Goal: Navigation & Orientation: Find specific page/section

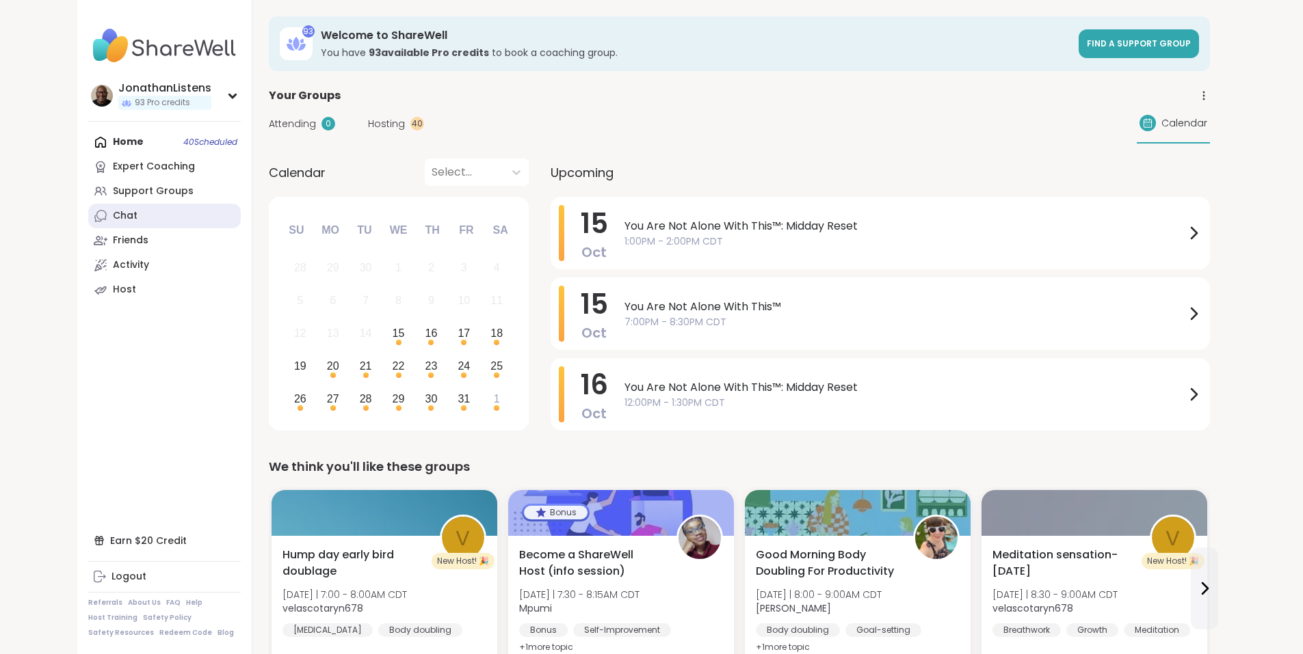
click at [88, 223] on link "Chat" at bounding box center [164, 216] width 152 height 25
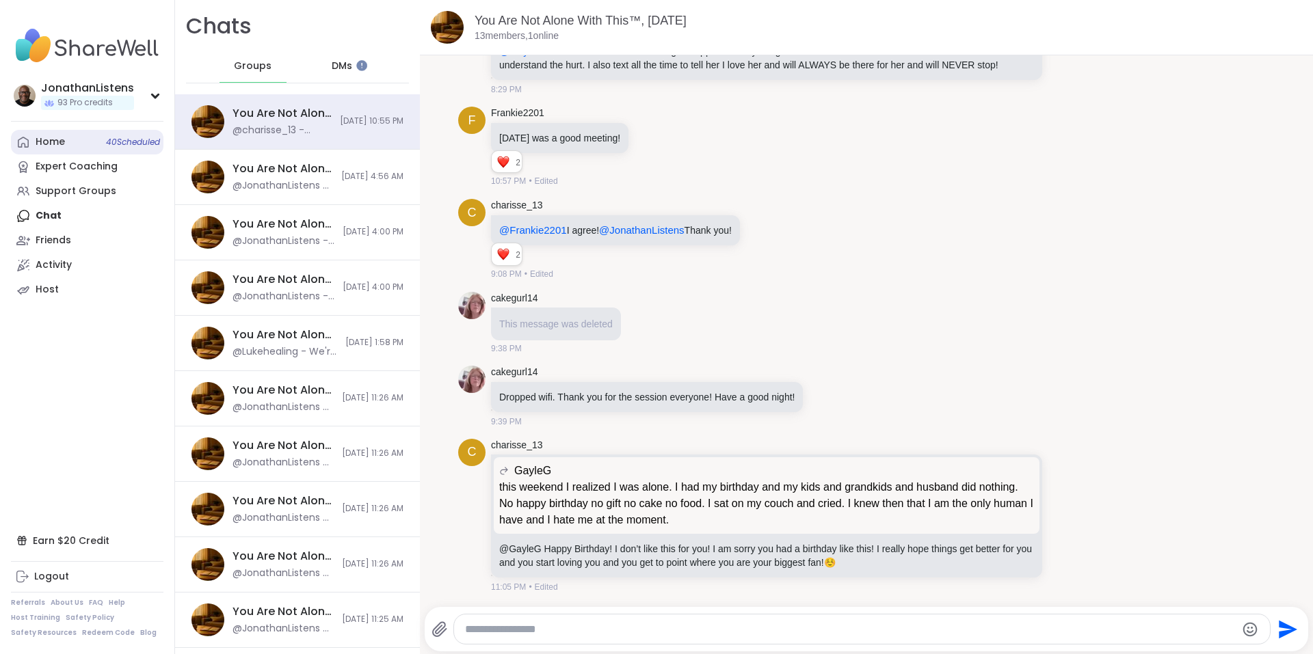
click at [65, 136] on link "Home 40 Scheduled" at bounding box center [87, 142] width 152 height 25
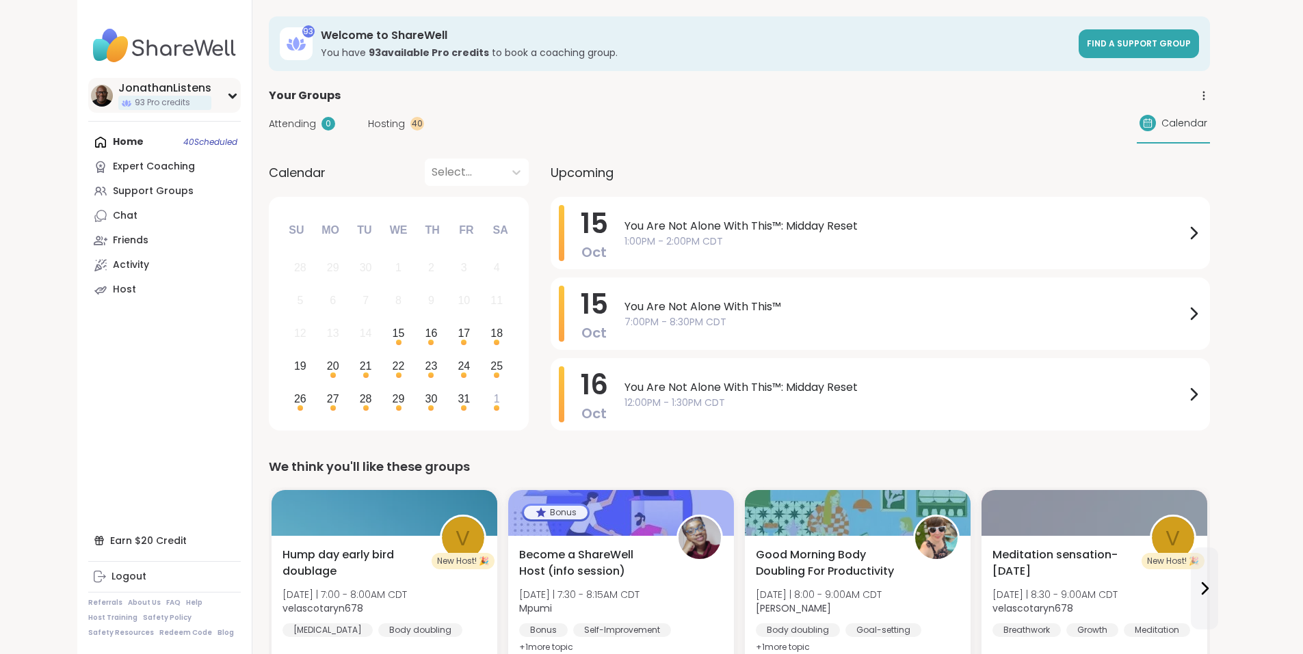
click at [118, 90] on div "JonathanListens" at bounding box center [164, 88] width 93 height 15
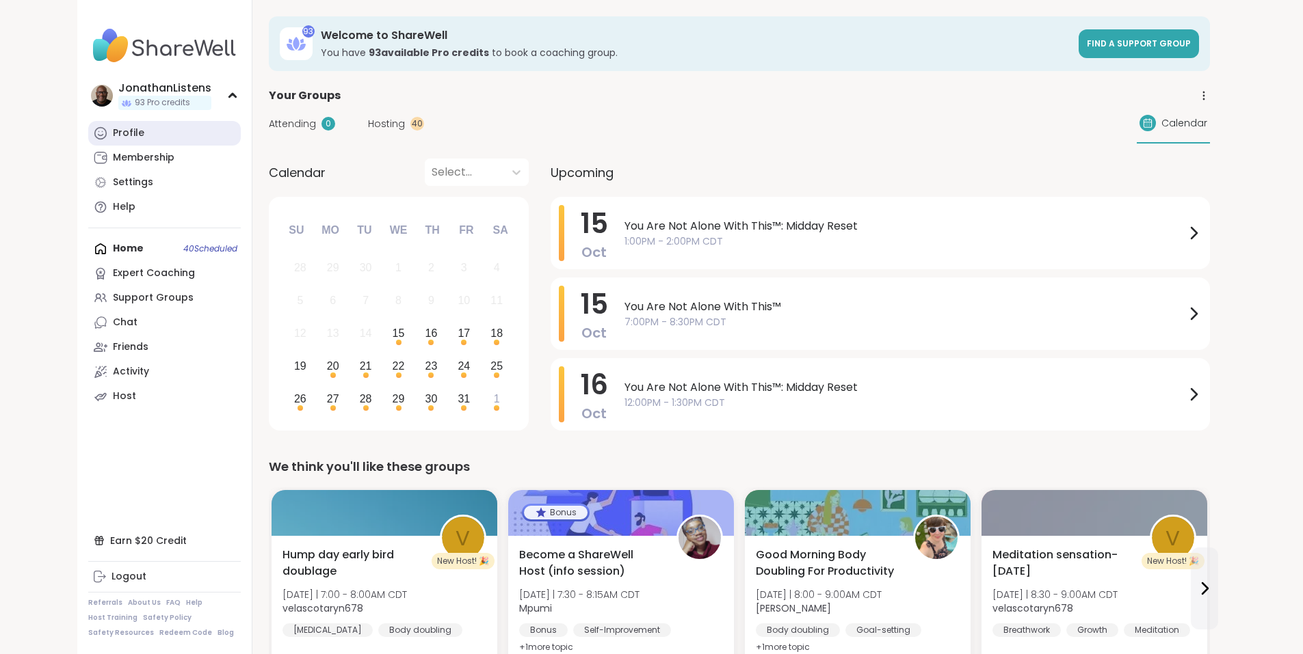
click at [88, 127] on link "Profile" at bounding box center [164, 133] width 152 height 25
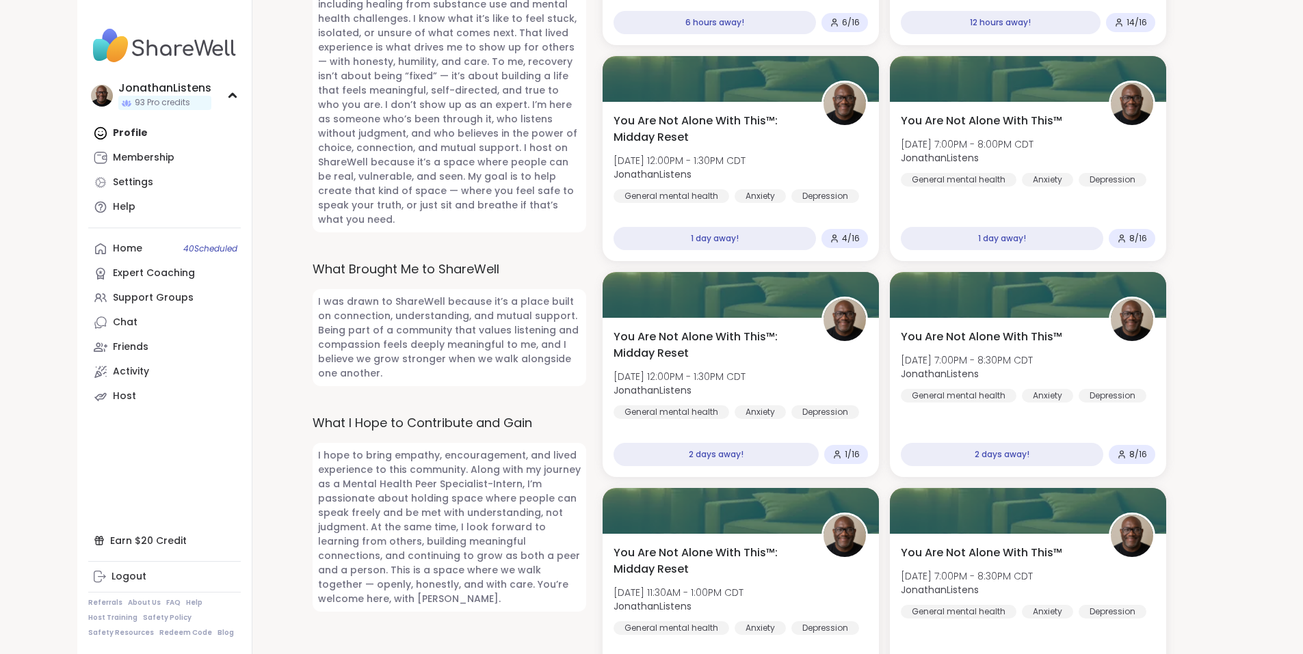
scroll to position [764, 0]
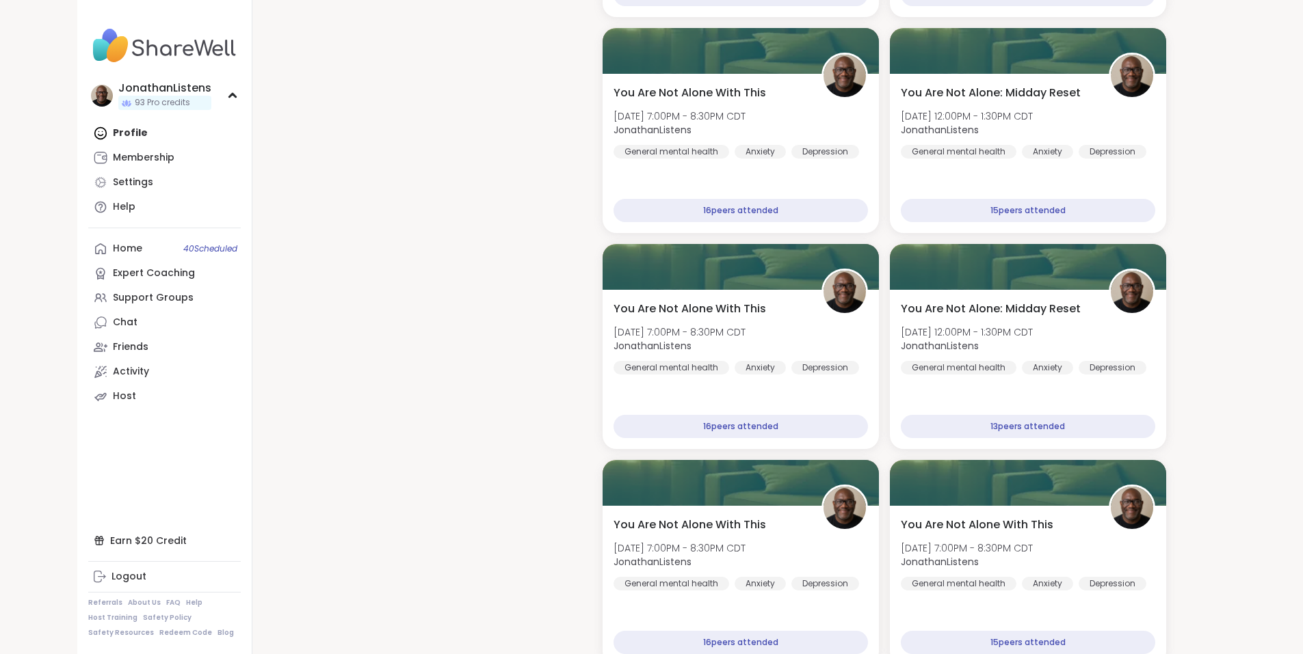
scroll to position [2680, 0]
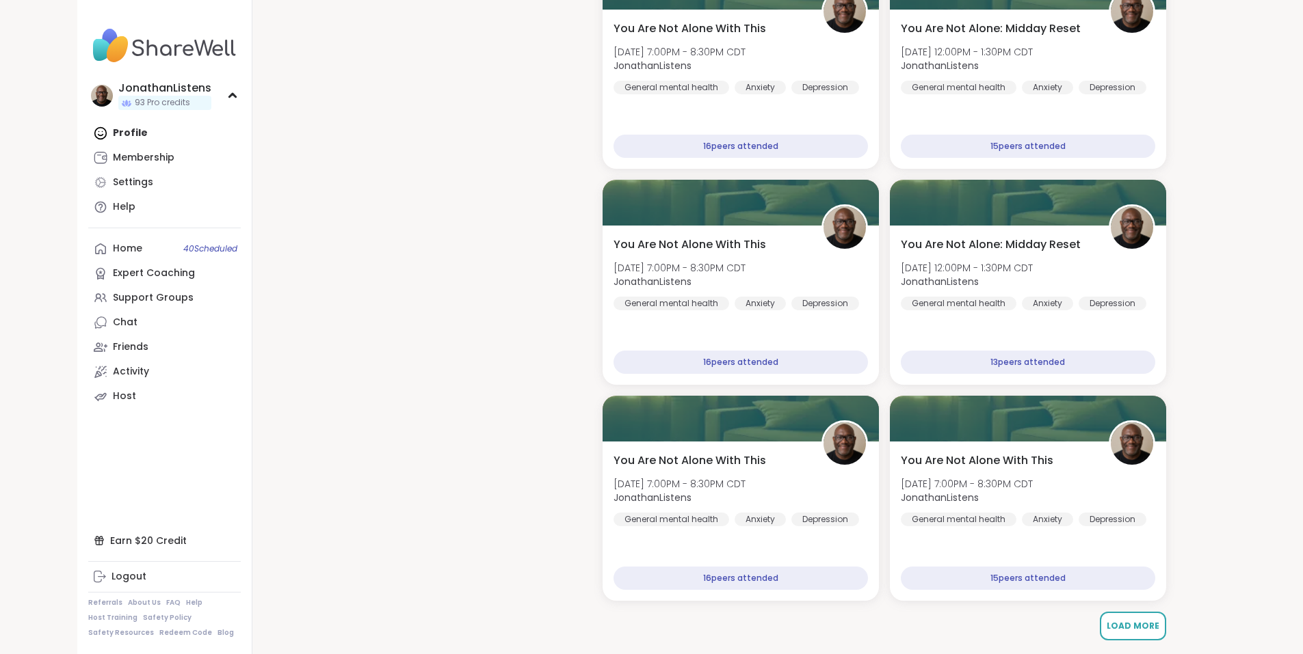
click at [1152, 627] on span "Load More" at bounding box center [1132, 626] width 53 height 12
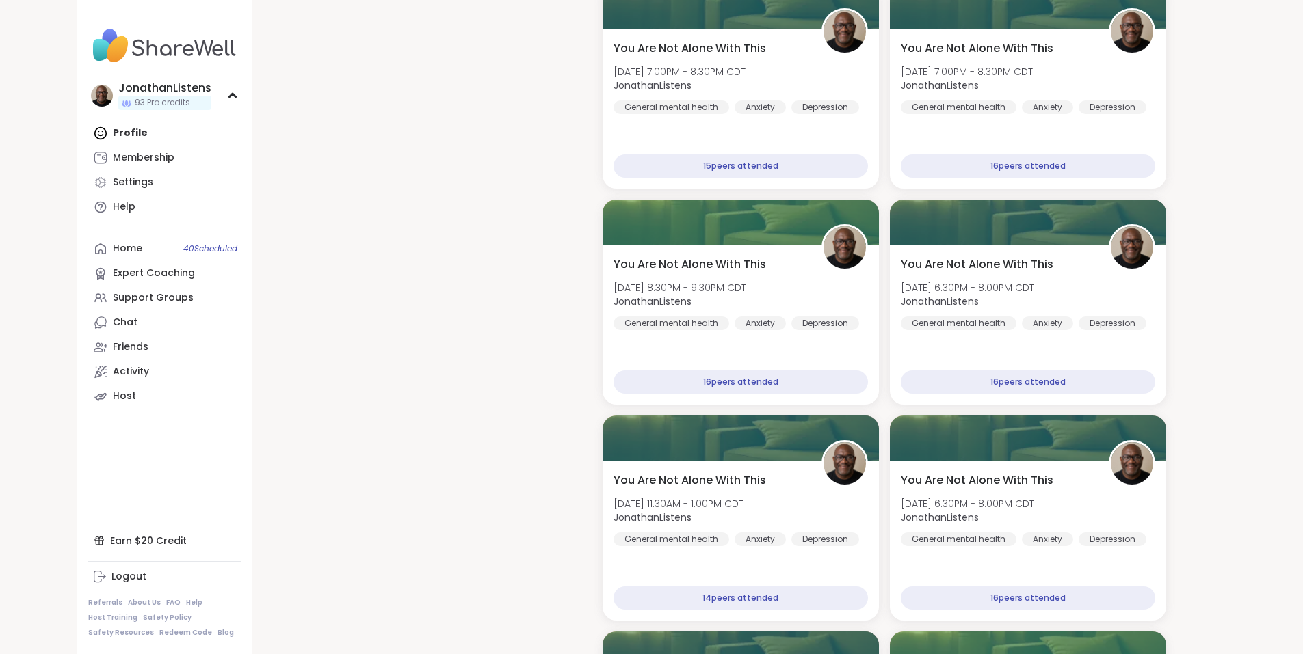
scroll to position [3977, 0]
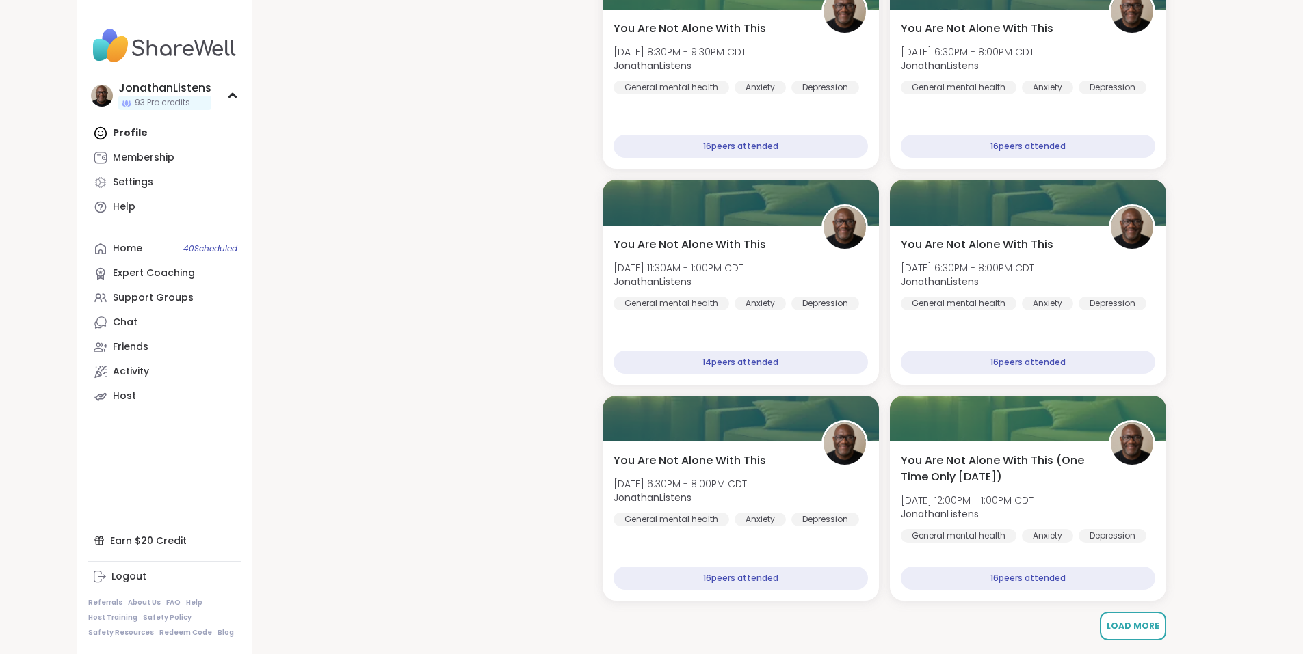
click at [1143, 628] on span "Load More" at bounding box center [1132, 626] width 53 height 12
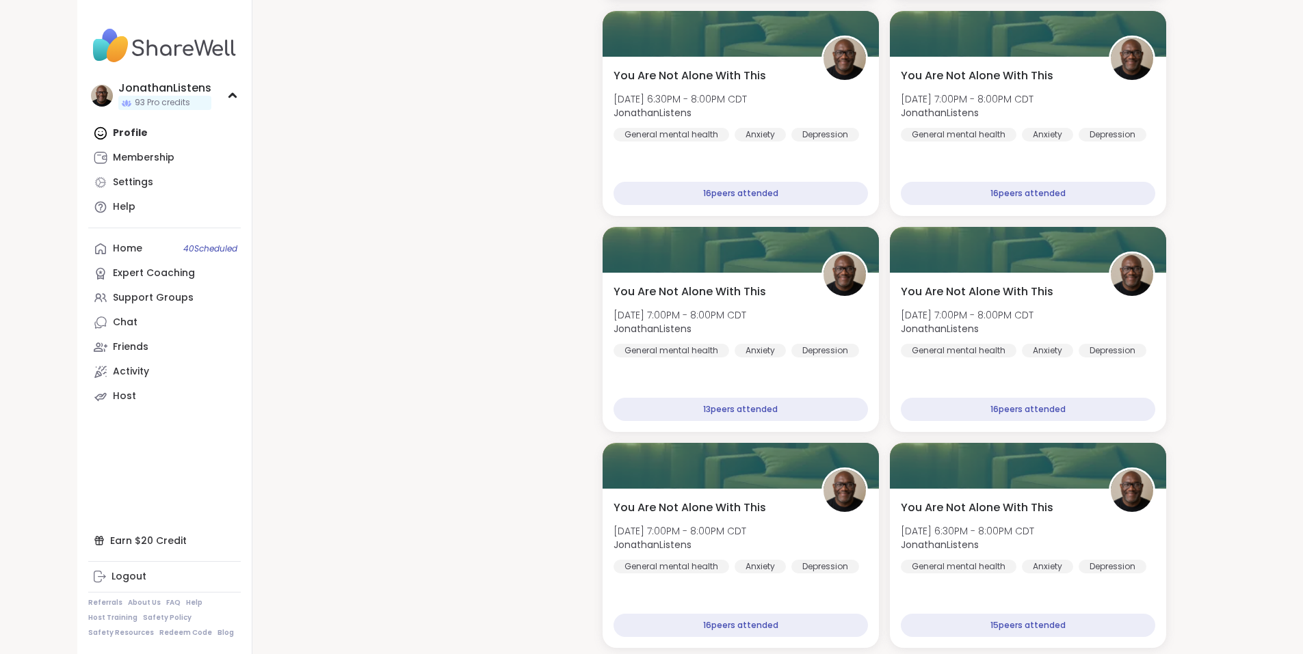
scroll to position [5273, 0]
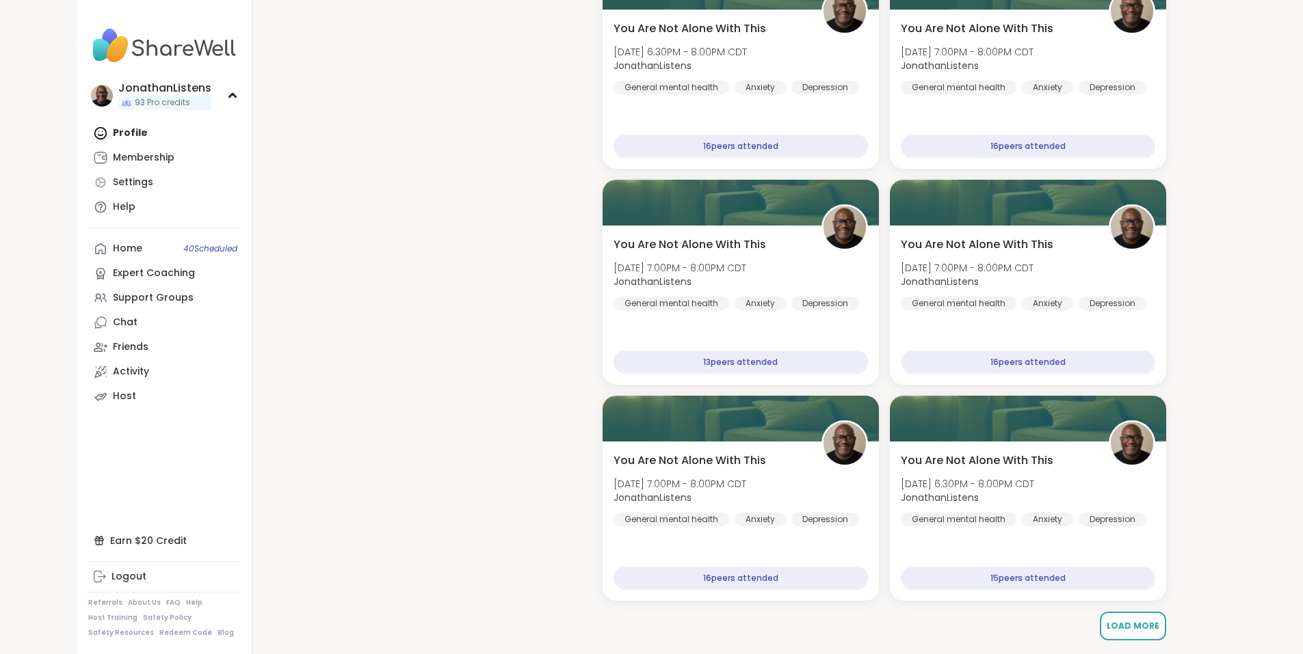
click at [1154, 623] on span "Load More" at bounding box center [1132, 626] width 53 height 12
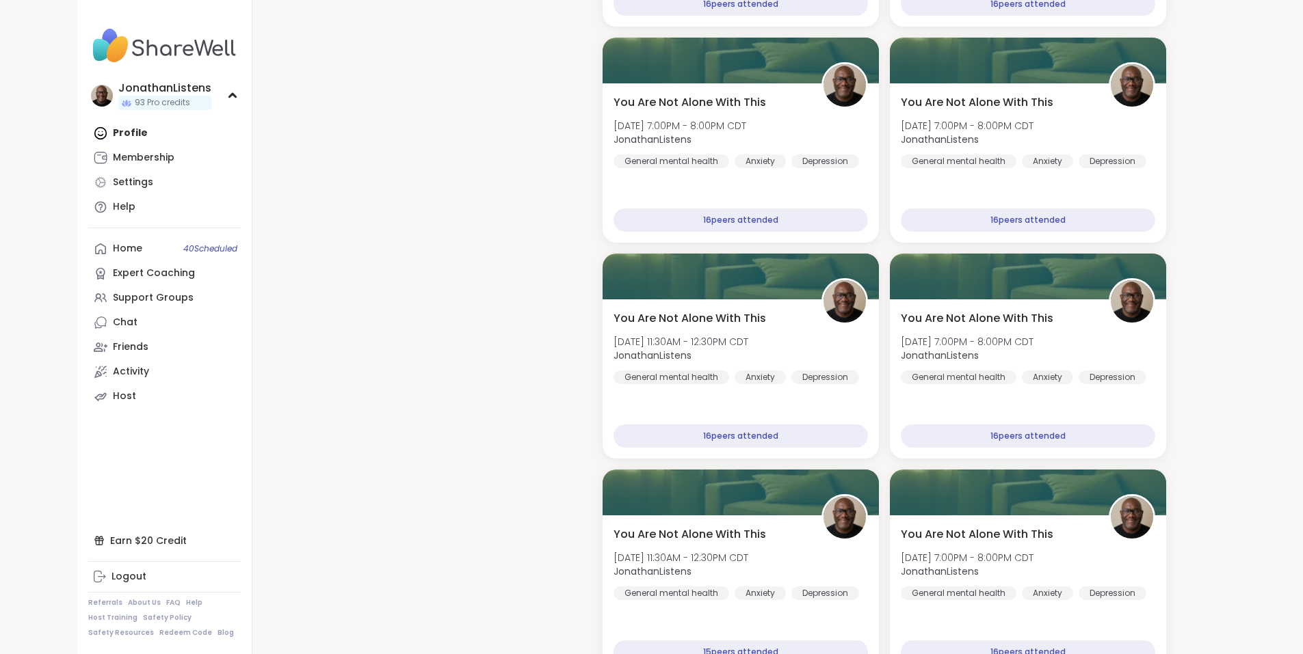
scroll to position [6570, 0]
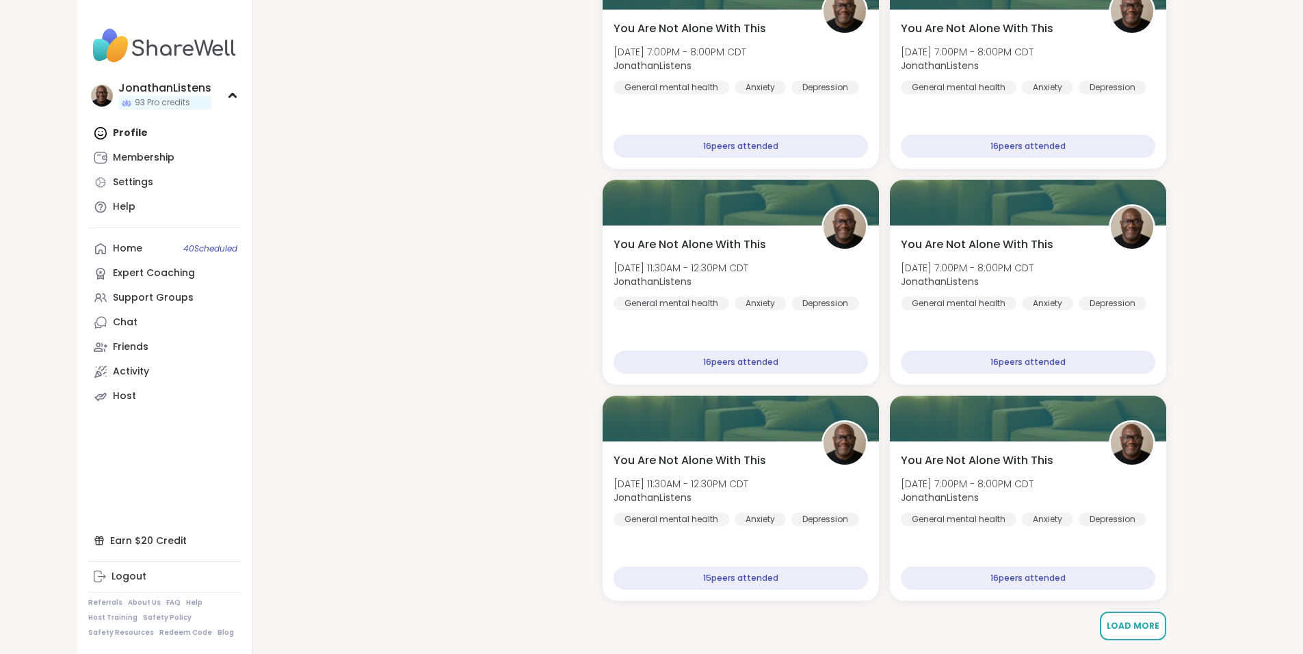
click at [1156, 627] on span "Load More" at bounding box center [1132, 626] width 53 height 12
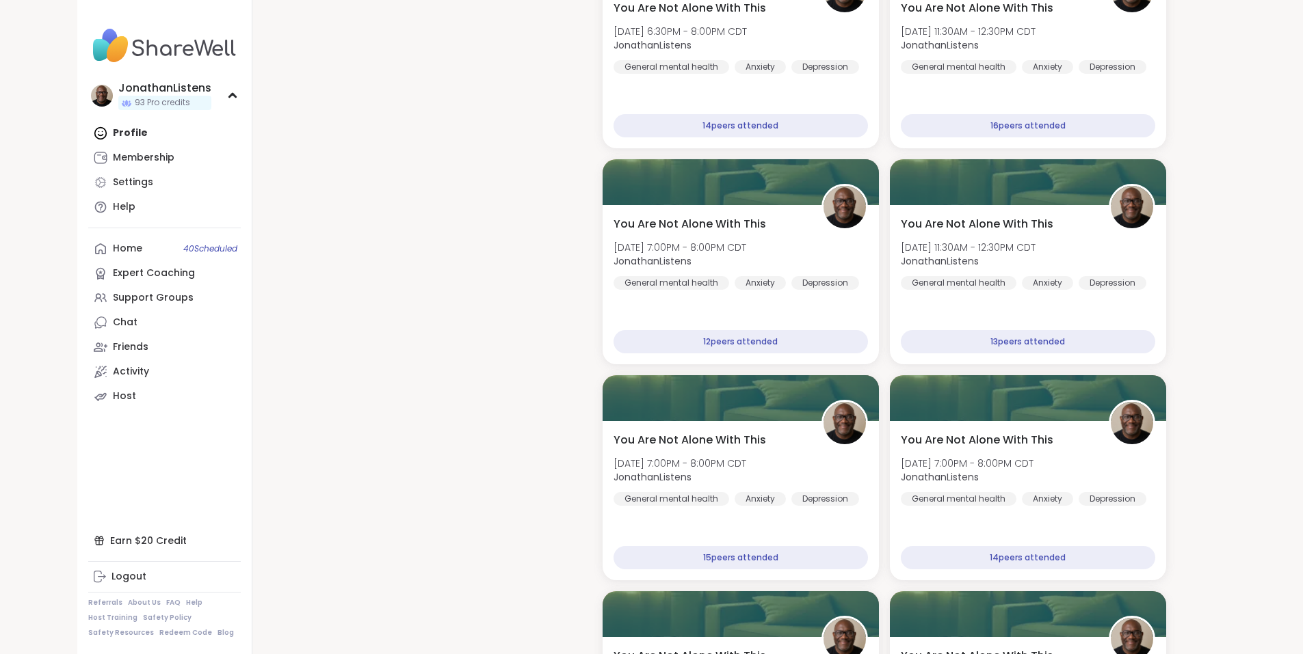
scroll to position [7866, 0]
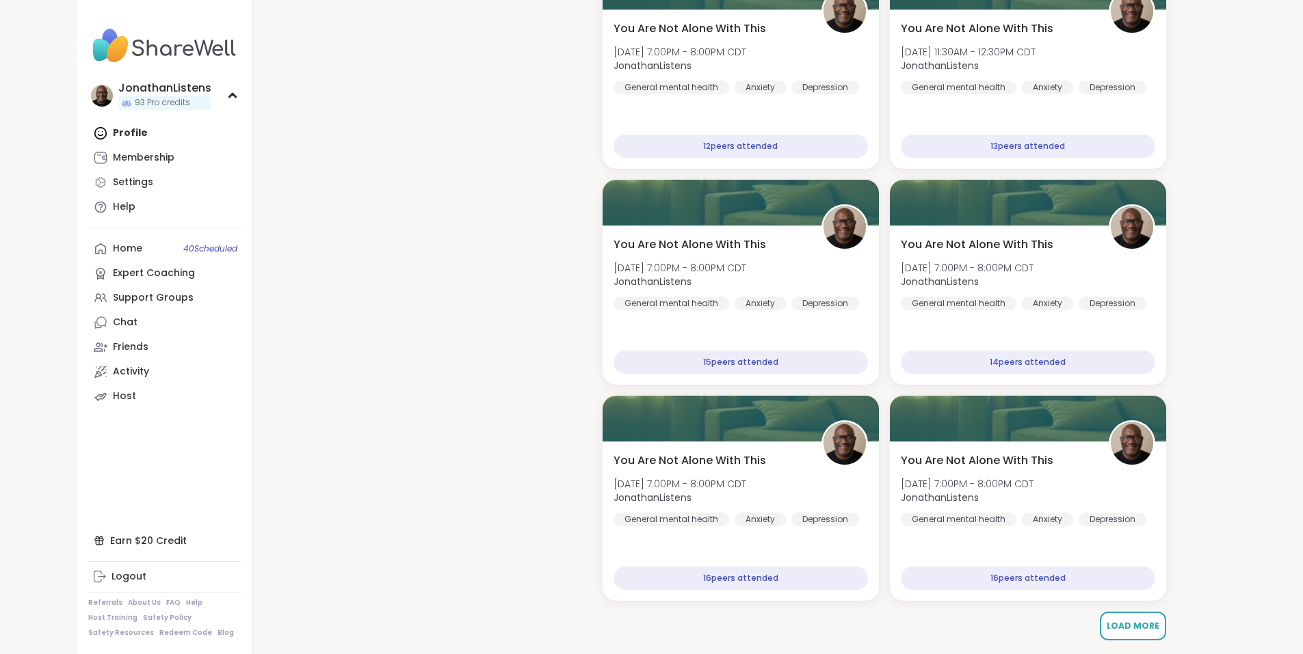
click at [1121, 622] on span "Load More" at bounding box center [1132, 626] width 53 height 12
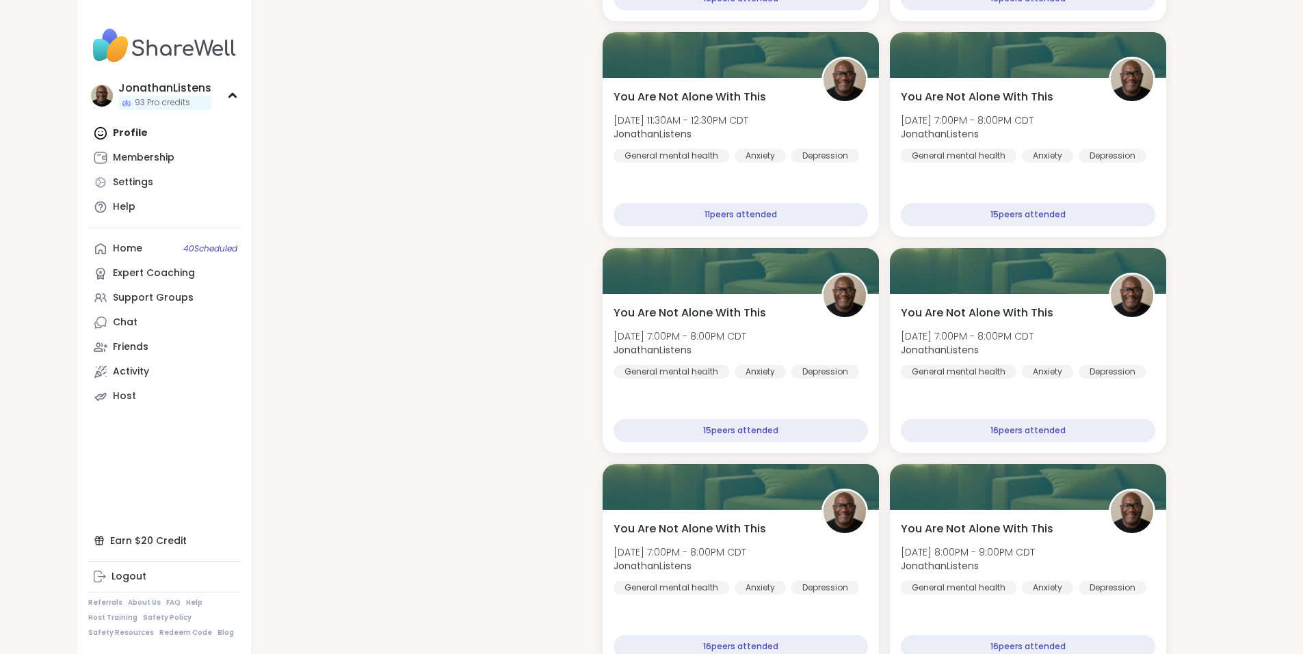
scroll to position [9163, 0]
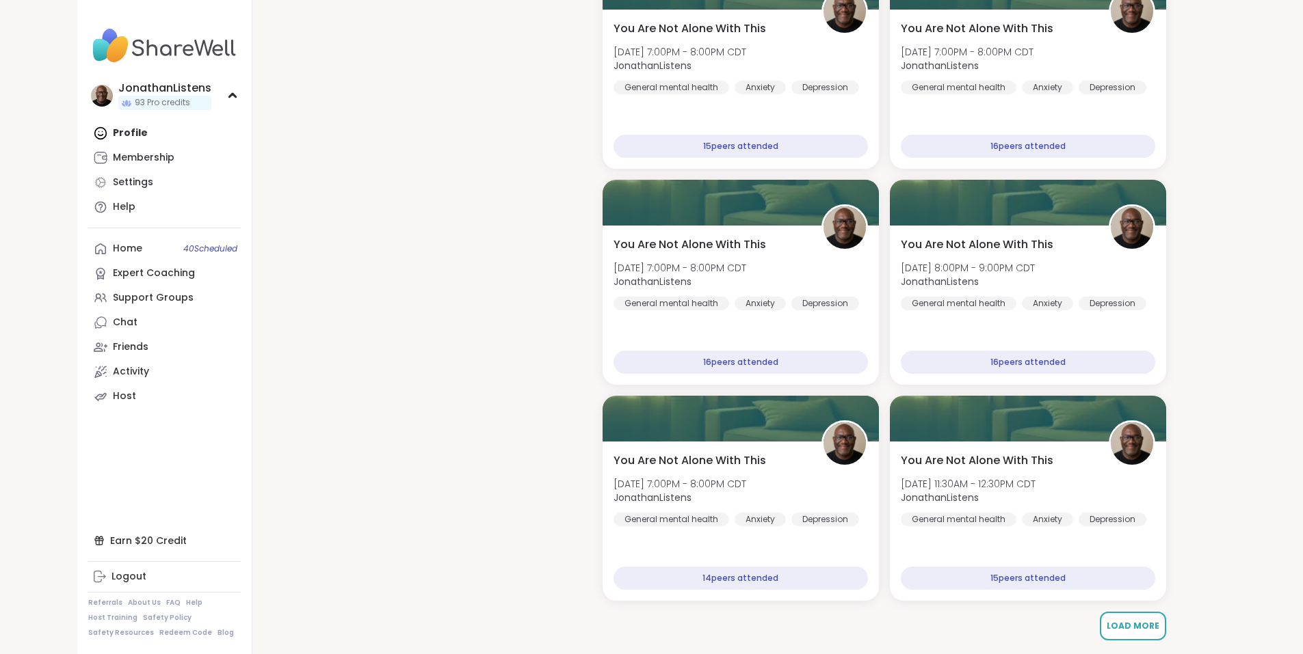
click at [1156, 626] on span "Load More" at bounding box center [1132, 626] width 53 height 12
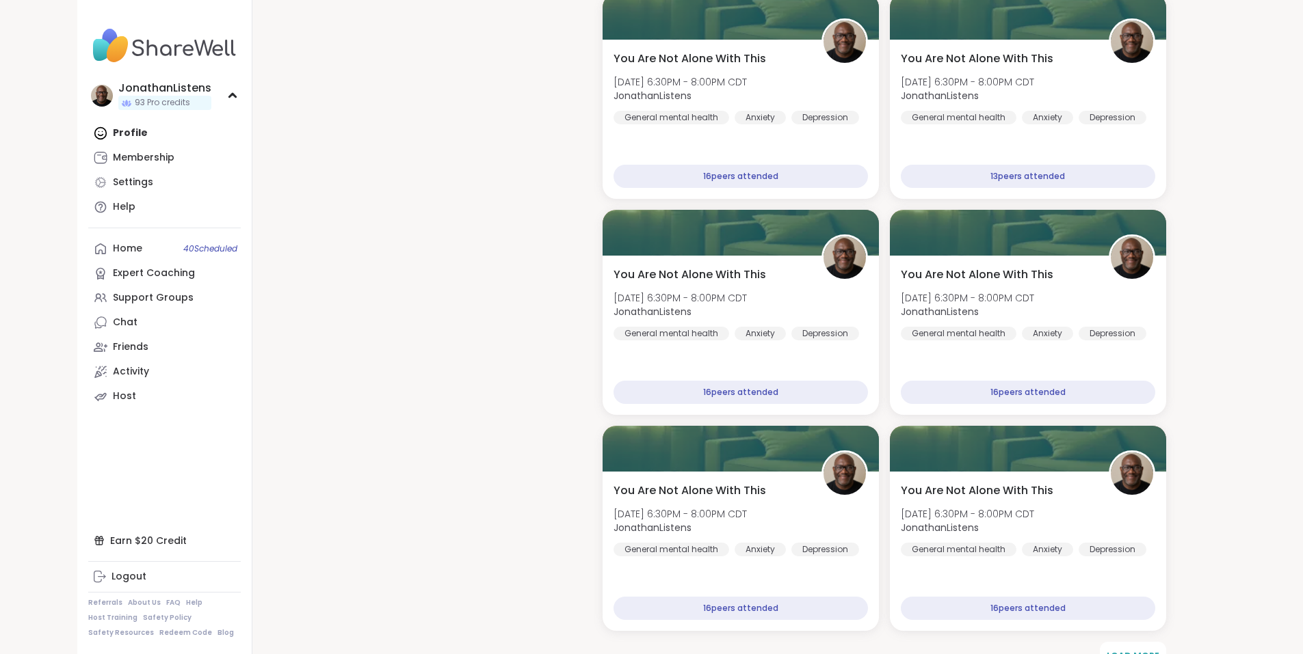
scroll to position [10459, 0]
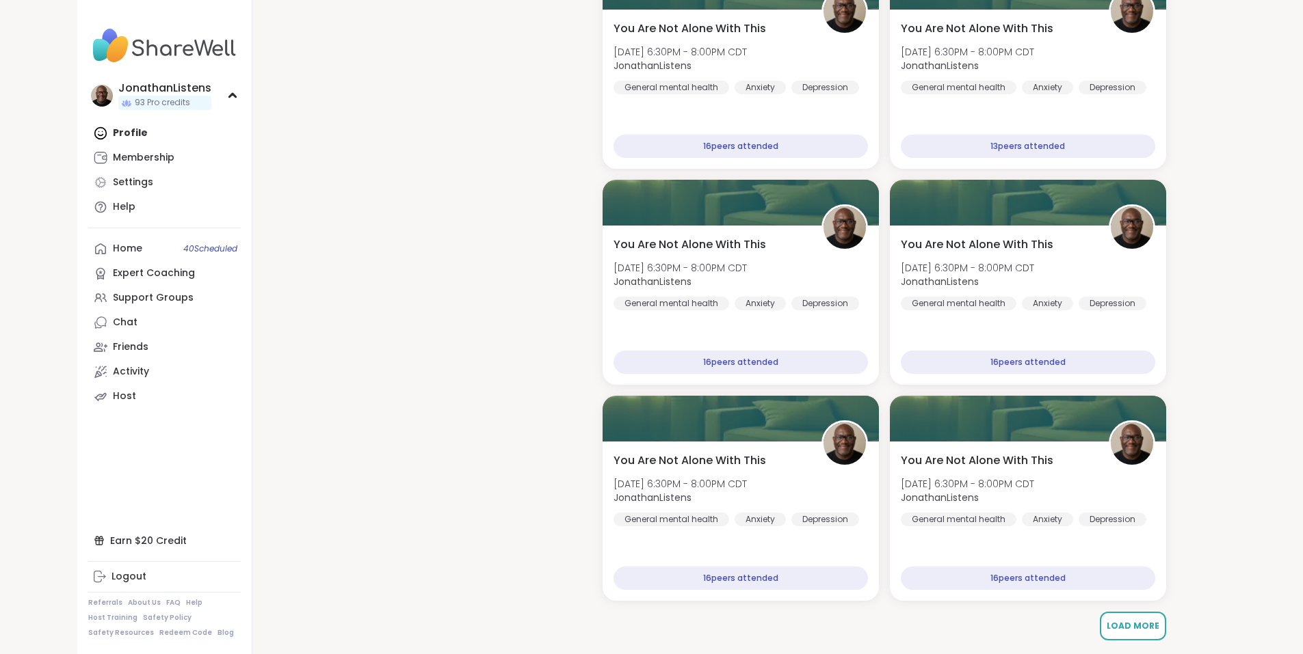
click at [1149, 624] on span "Load More" at bounding box center [1132, 626] width 53 height 12
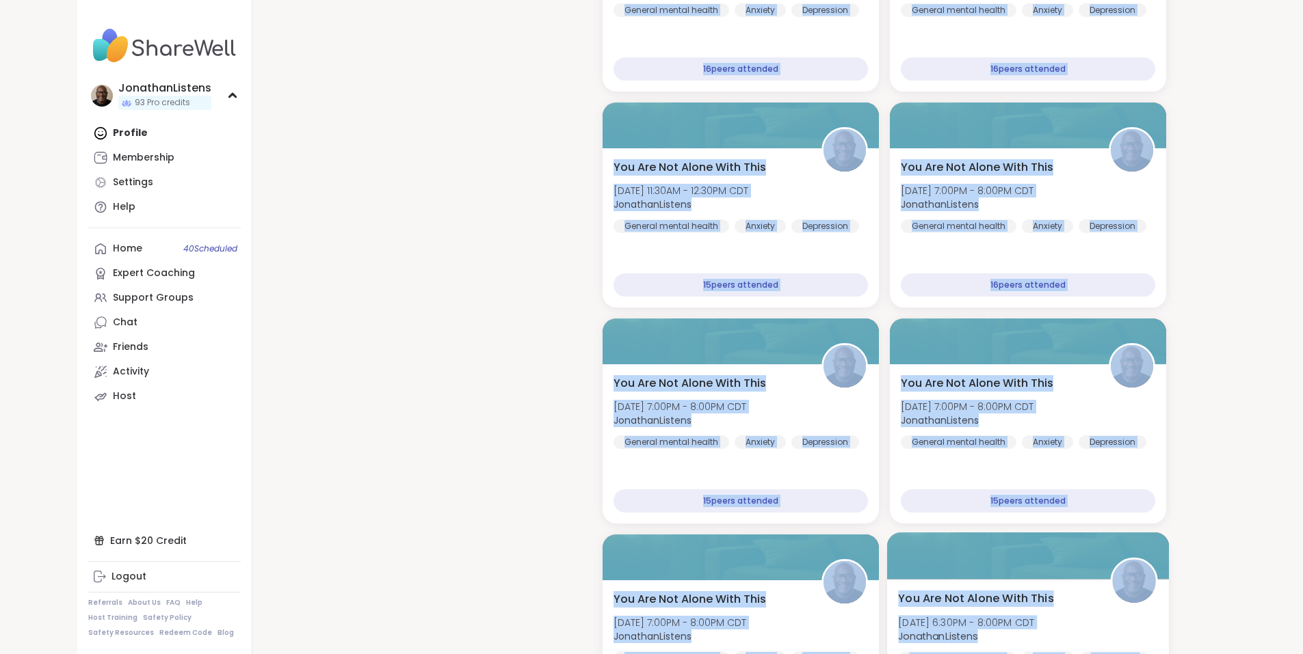
scroll to position [6967, 0]
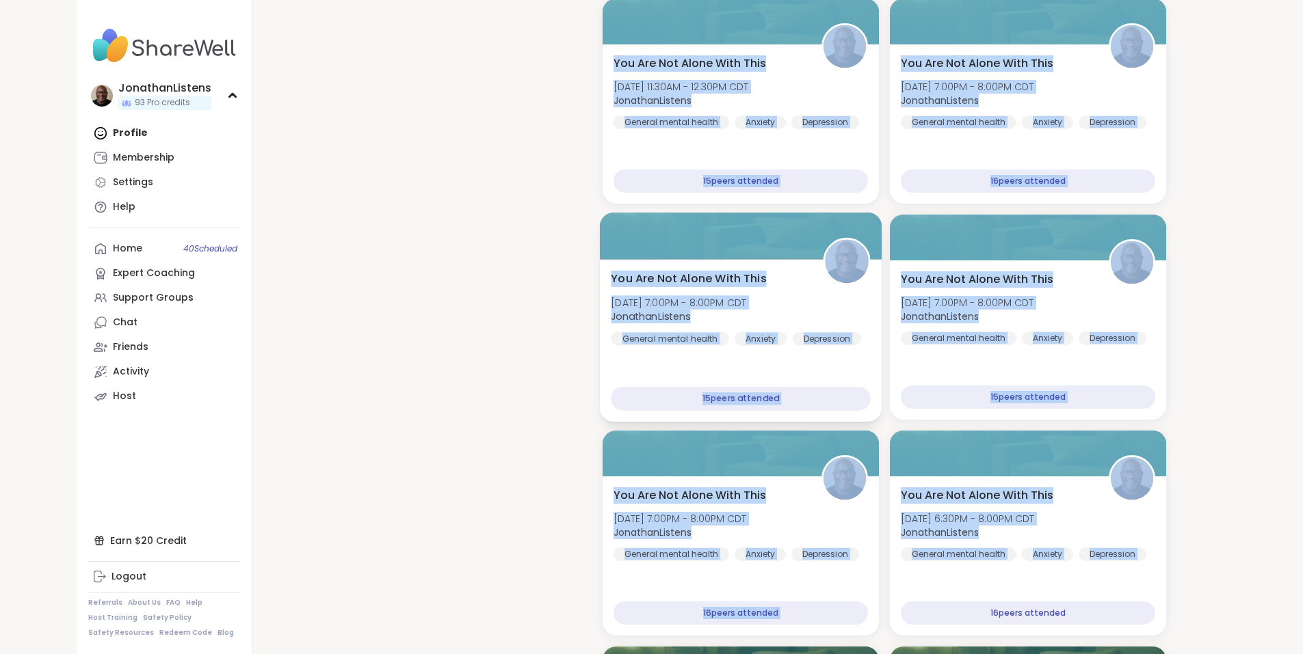
drag, startPoint x: 598, startPoint y: 74, endPoint x: 868, endPoint y: 387, distance: 413.6
copy div "Lore Ipsumd Sit Ame Con Adipi Elit Sedd™ Eiu, Tem 49 | 0:39IN - 9:22UT LAB Etdo…"
